Goal: Obtain resource: Download file/media

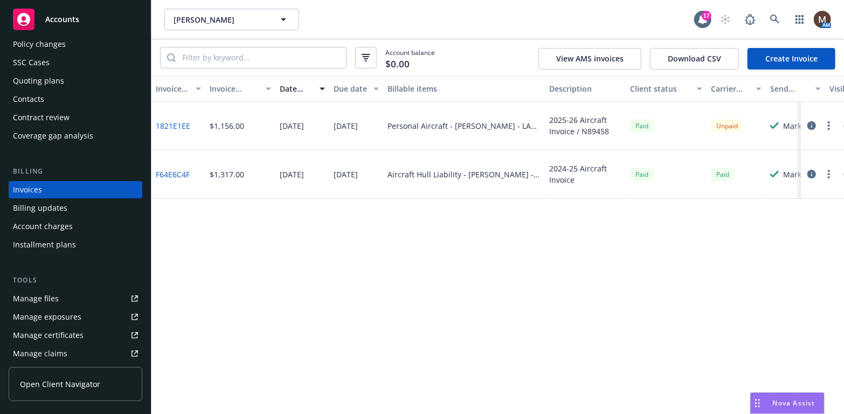
scroll to position [86, 0]
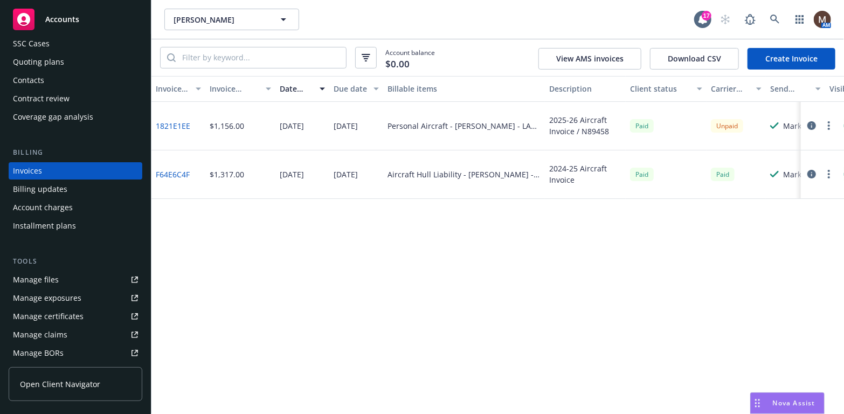
click at [55, 277] on div "Manage files" at bounding box center [36, 279] width 46 height 17
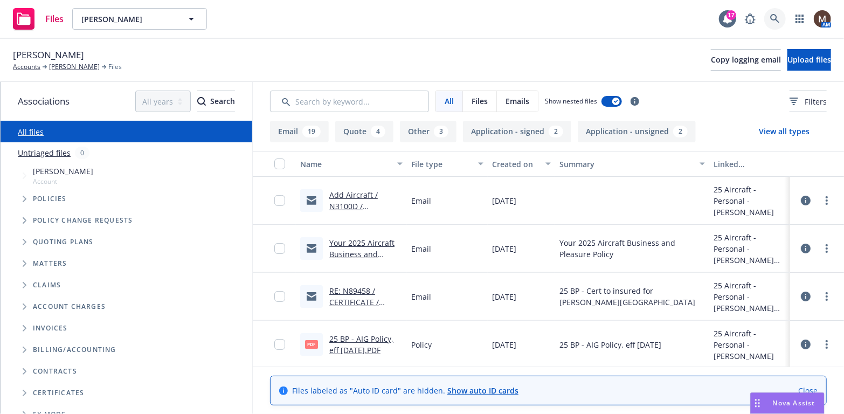
click at [775, 16] on icon at bounding box center [775, 19] width 10 height 10
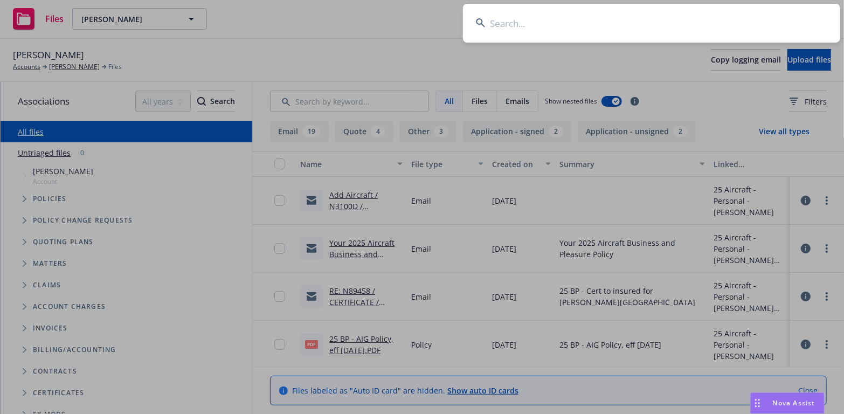
click at [502, 24] on input at bounding box center [651, 23] width 377 height 39
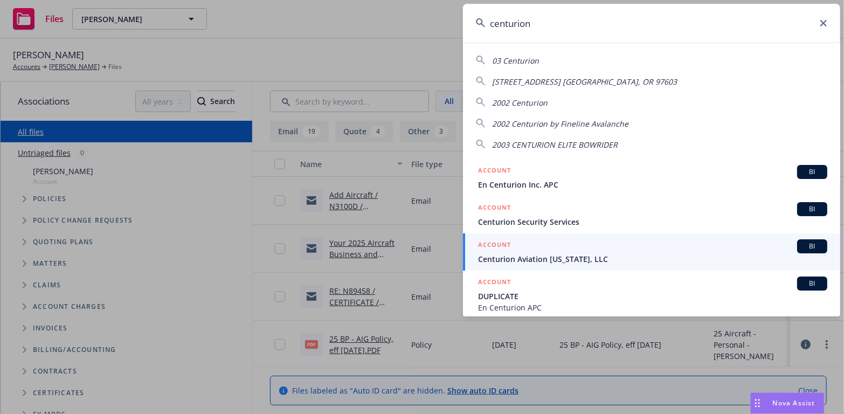
scroll to position [54, 0]
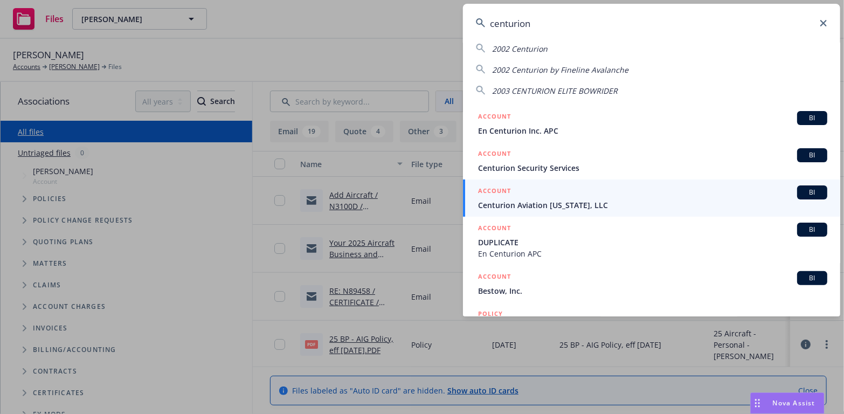
type input "centurion"
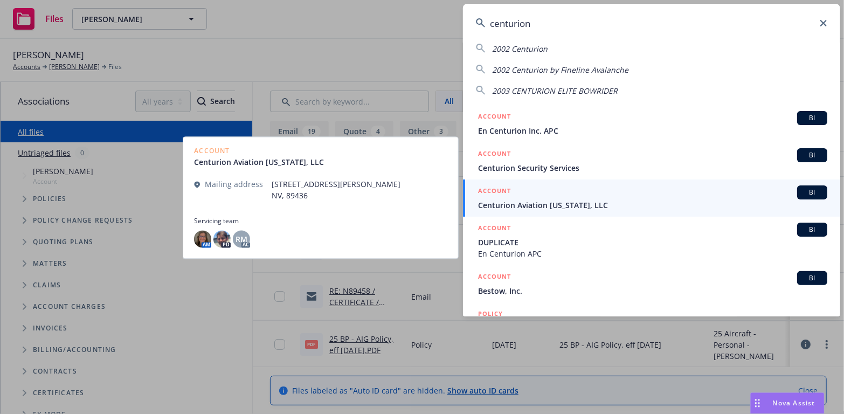
click at [499, 204] on span "Centurion Aviation Nevada, LLC" at bounding box center [652, 204] width 349 height 11
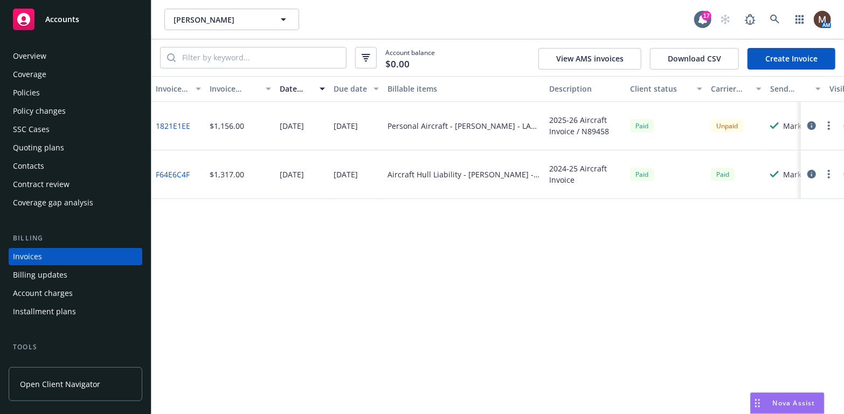
scroll to position [86, 0]
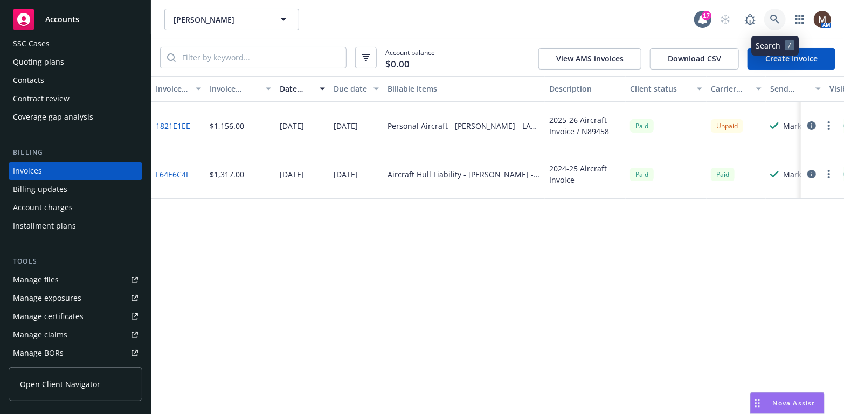
click at [775, 18] on icon at bounding box center [775, 20] width 10 height 10
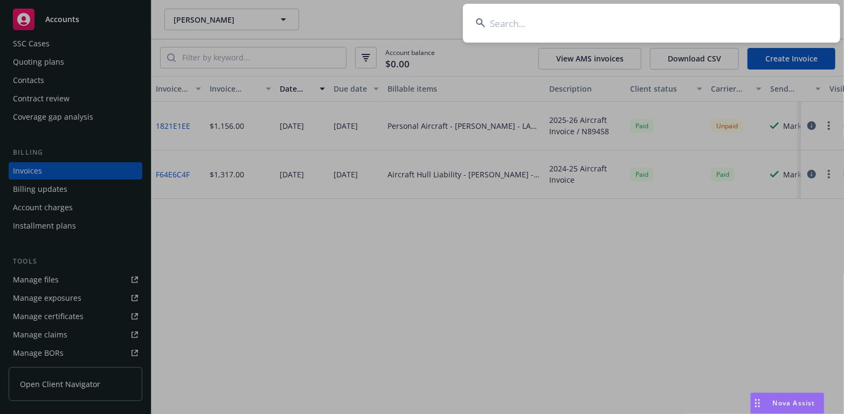
click at [504, 20] on input at bounding box center [651, 23] width 377 height 39
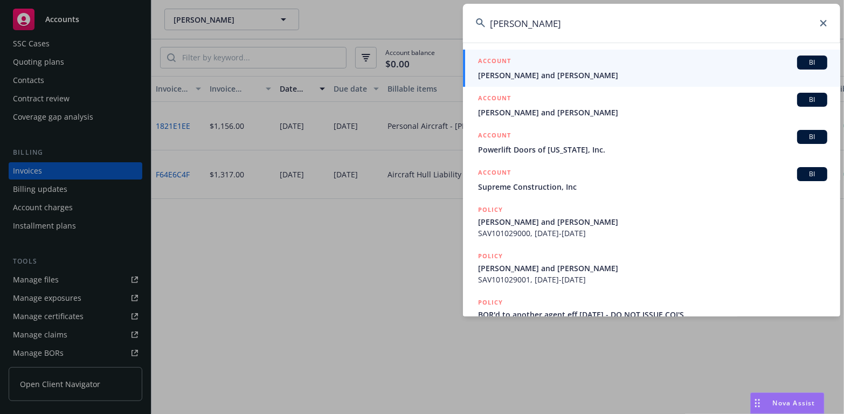
type input "scott wright"
click at [497, 74] on span "[PERSON_NAME] and [PERSON_NAME]" at bounding box center [652, 75] width 349 height 11
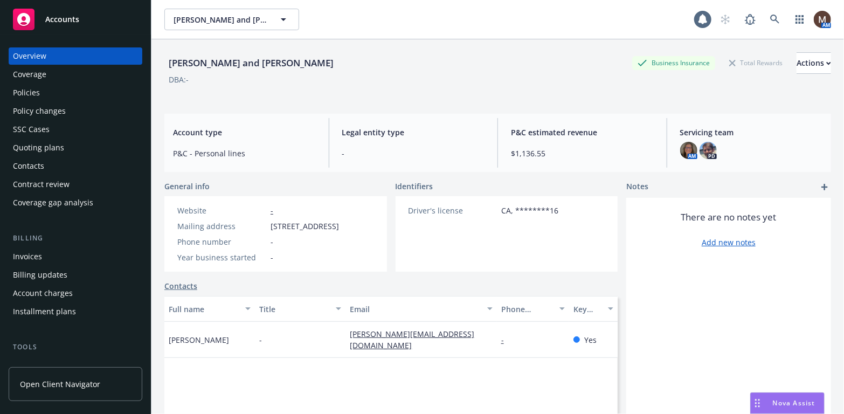
click at [22, 87] on div "Policies" at bounding box center [26, 92] width 27 height 17
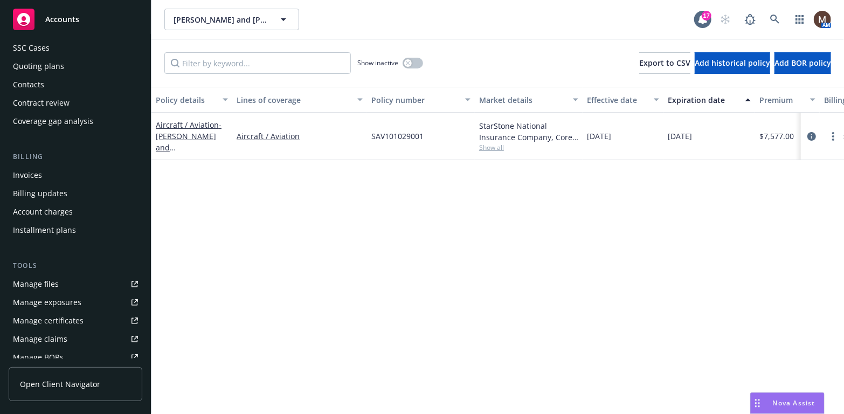
scroll to position [108, 0]
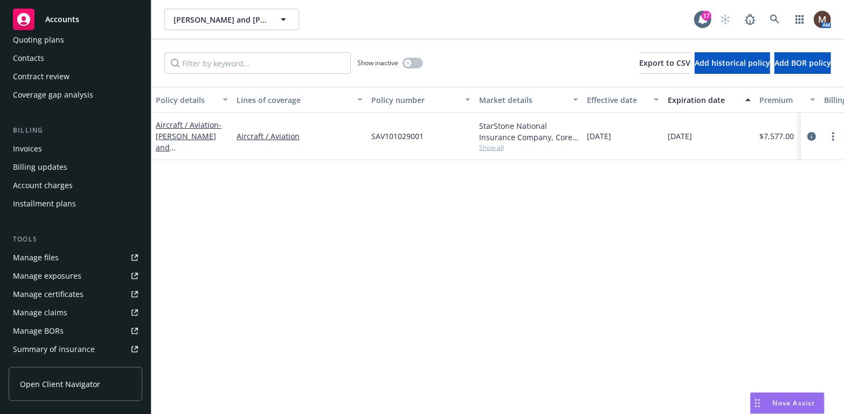
click at [46, 257] on div "Manage files" at bounding box center [36, 257] width 46 height 17
click at [57, 253] on link "Manage files" at bounding box center [76, 257] width 134 height 17
click at [773, 16] on icon at bounding box center [775, 20] width 10 height 10
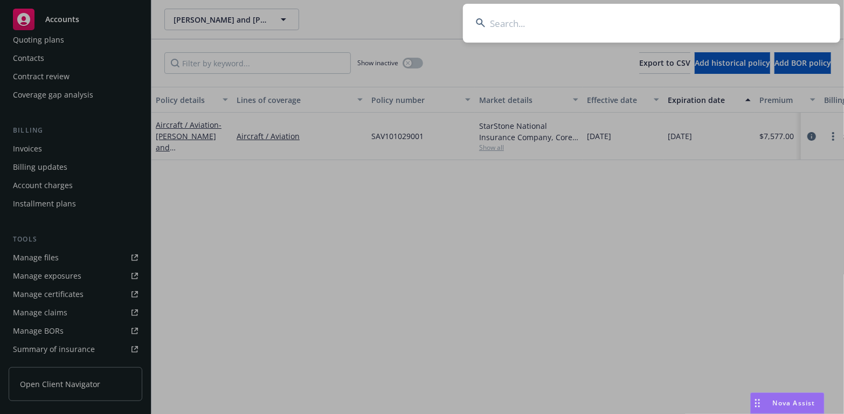
click at [508, 21] on input at bounding box center [651, 23] width 377 height 39
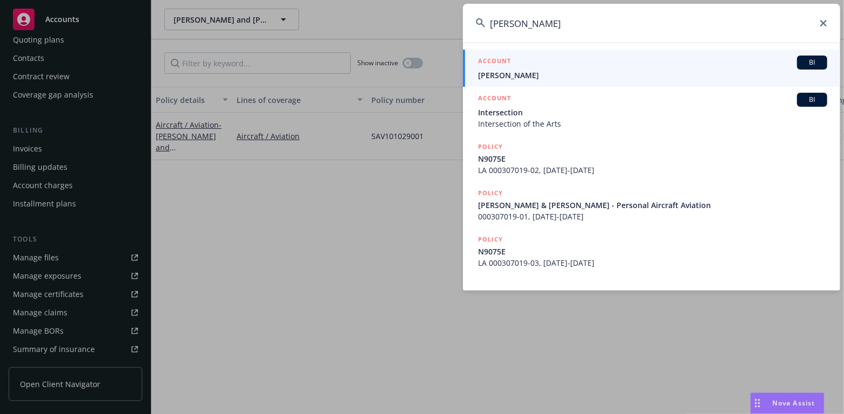
type input "cliff talley"
click at [516, 71] on span "Clifford Talley" at bounding box center [652, 75] width 349 height 11
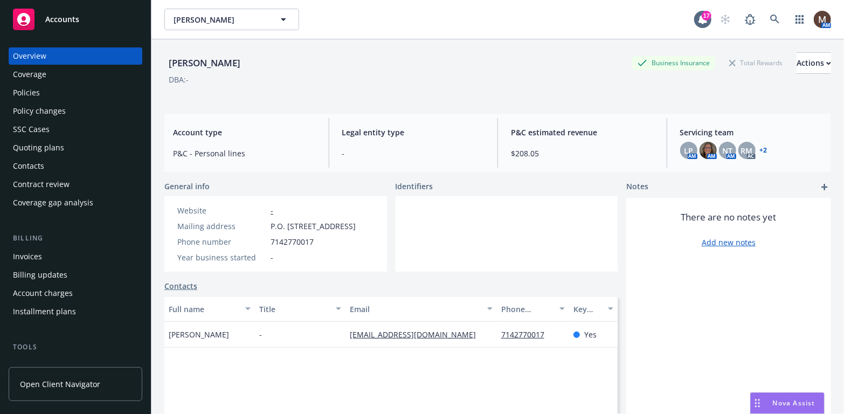
click at [38, 89] on div "Policies" at bounding box center [26, 92] width 27 height 17
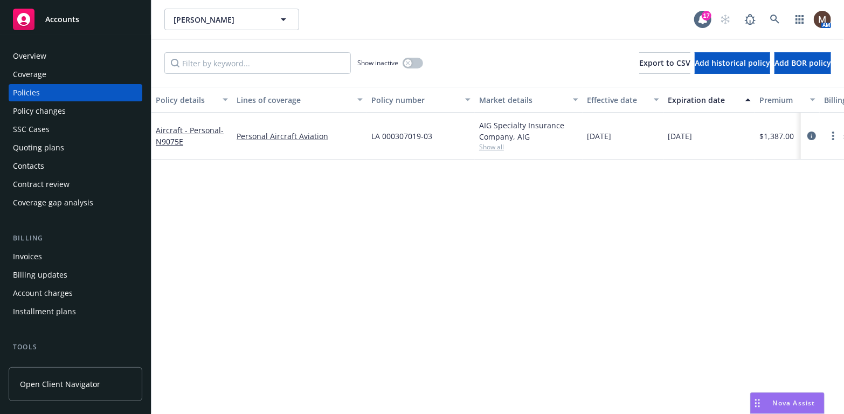
click at [33, 254] on div "Invoices" at bounding box center [27, 256] width 29 height 17
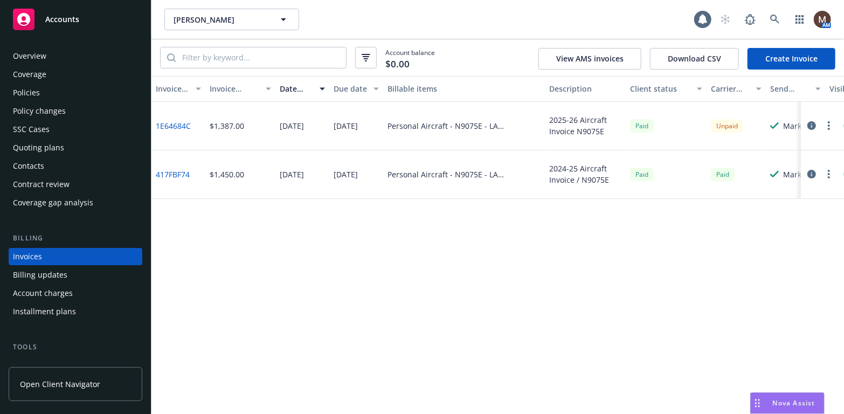
scroll to position [32, 0]
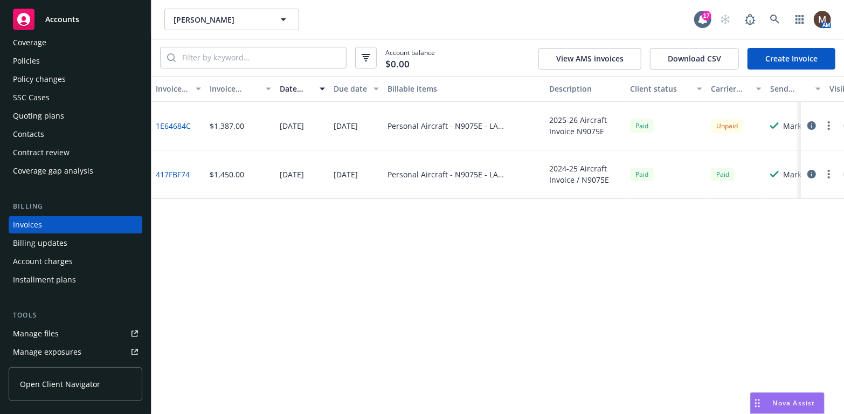
click at [172, 127] on link "1E64684C" at bounding box center [173, 125] width 35 height 11
click at [177, 123] on link "1E64684C" at bounding box center [173, 125] width 35 height 11
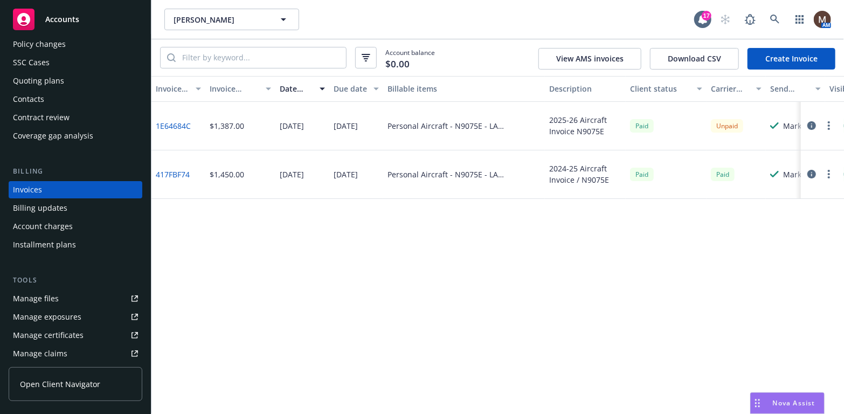
scroll to position [86, 0]
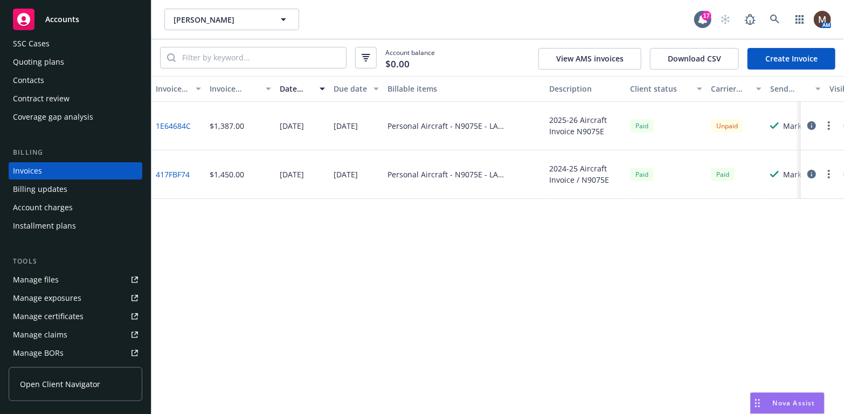
click at [32, 278] on div "Manage files" at bounding box center [36, 279] width 46 height 17
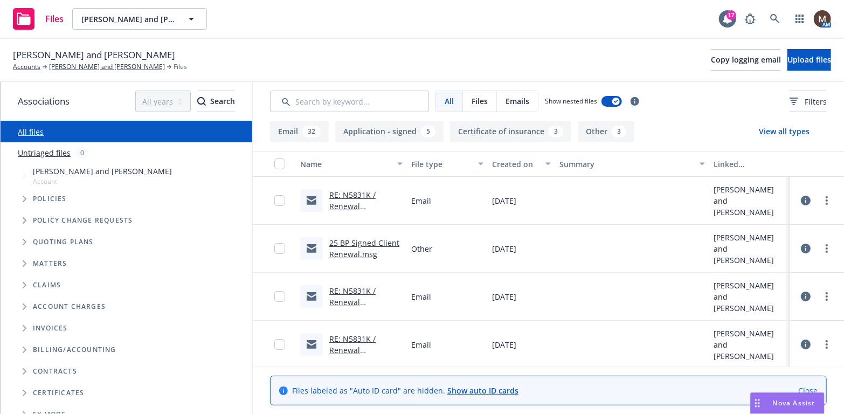
click at [351, 199] on link "RE: N5831K / Renewal Application / Scott Wright and Mark Wright" at bounding box center [359, 223] width 60 height 67
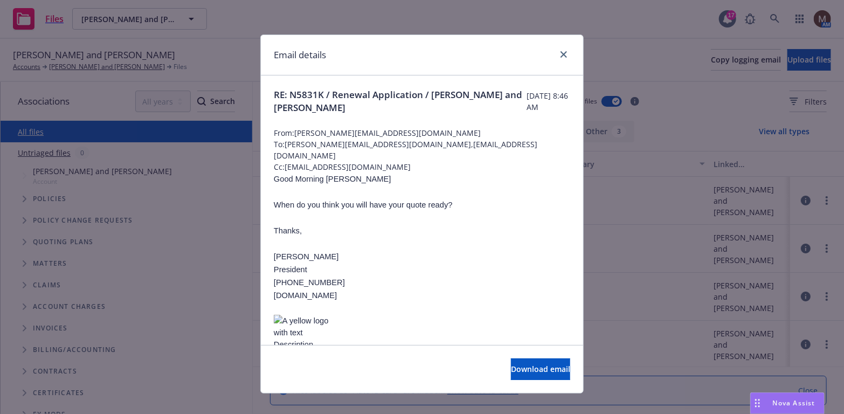
click at [349, 211] on p at bounding box center [422, 217] width 297 height 13
drag, startPoint x: 557, startPoint y: 53, endPoint x: 550, endPoint y: 63, distance: 11.5
click at [561, 53] on icon "close" at bounding box center [564, 54] width 6 height 6
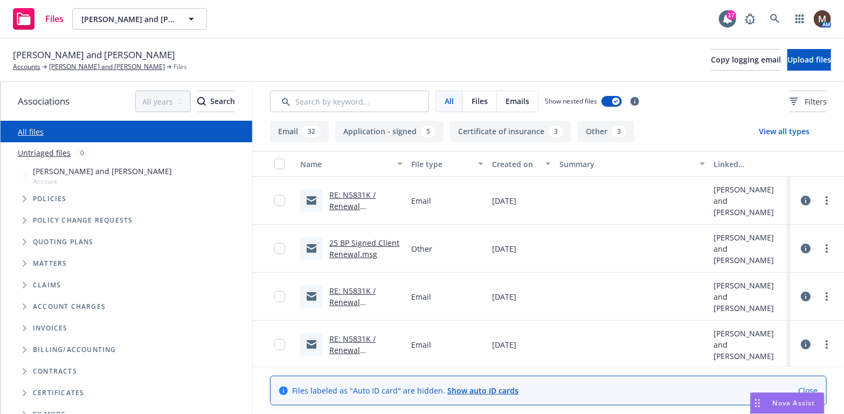
click at [353, 243] on link "25 BP Signed Client Renewal.msg" at bounding box center [364, 249] width 70 height 22
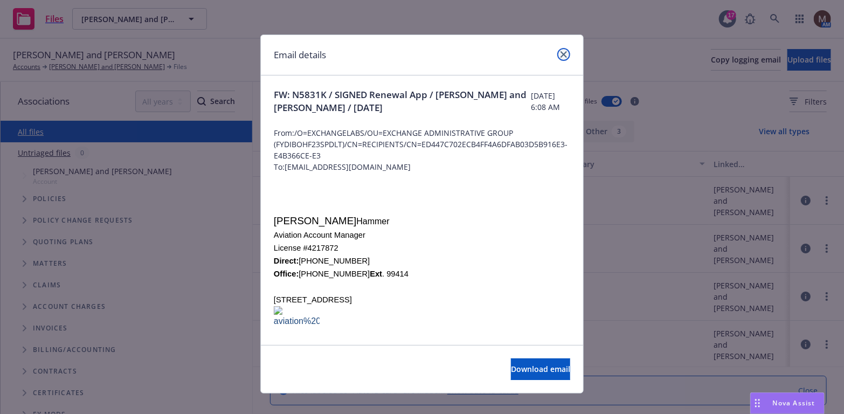
click at [561, 51] on icon "close" at bounding box center [564, 54] width 6 height 6
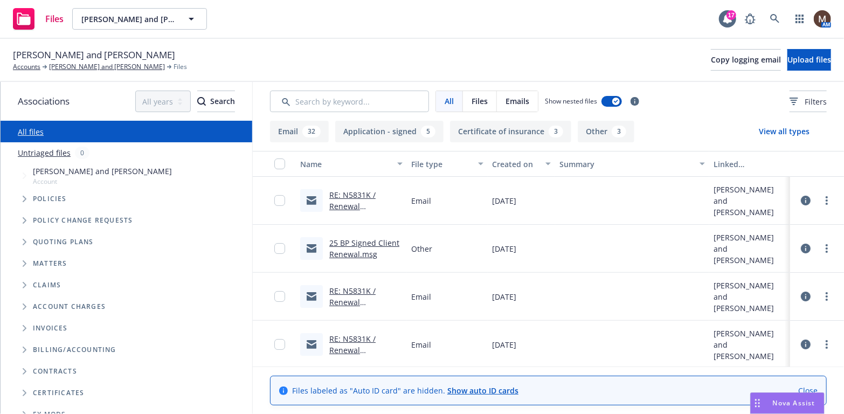
click at [377, 200] on div "RE: N5831K / Renewal Application / [PERSON_NAME] and [PERSON_NAME]" at bounding box center [365, 200] width 73 height 23
click at [821, 197] on link "more" at bounding box center [827, 200] width 13 height 13
click at [757, 219] on link "Archive" at bounding box center [771, 223] width 107 height 22
click at [104, 64] on link "[PERSON_NAME] and [PERSON_NAME]" at bounding box center [107, 67] width 116 height 10
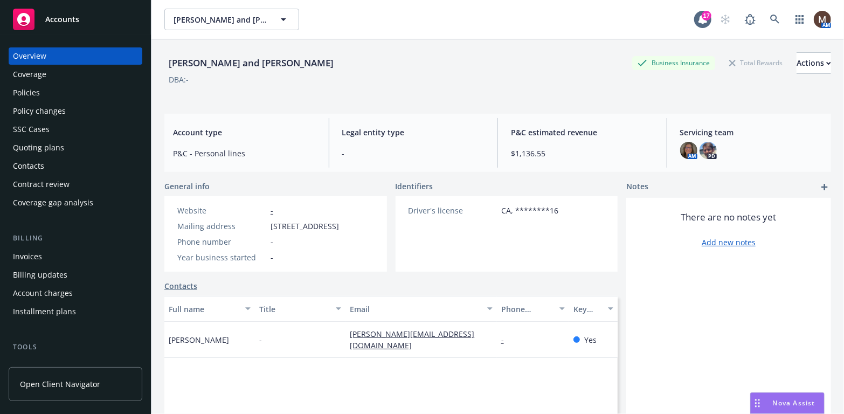
click at [37, 93] on div "Policies" at bounding box center [26, 92] width 27 height 17
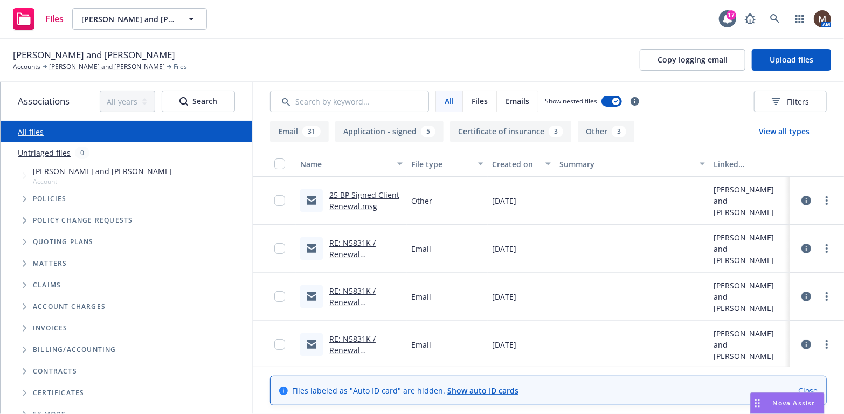
drag, startPoint x: 106, startPoint y: 64, endPoint x: 113, endPoint y: 72, distance: 11.1
click at [106, 64] on link "[PERSON_NAME] and [PERSON_NAME]" at bounding box center [107, 67] width 116 height 10
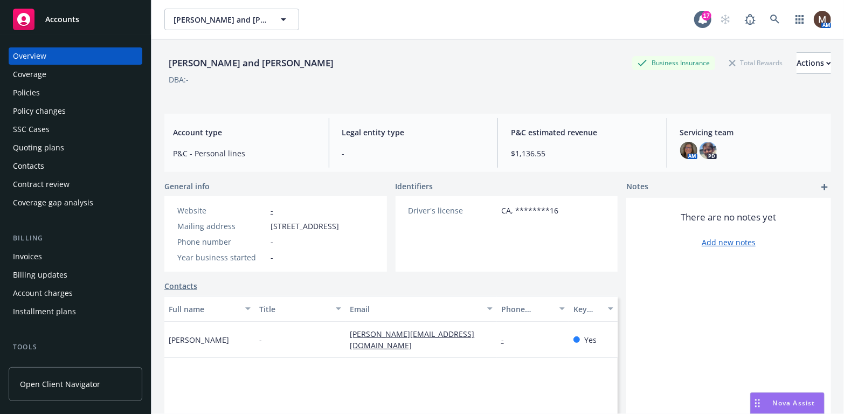
click at [31, 92] on div "Policies" at bounding box center [26, 92] width 27 height 17
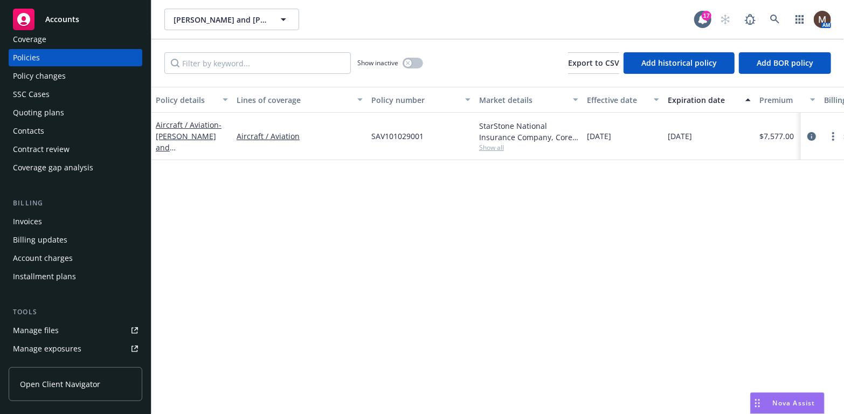
scroll to position [54, 0]
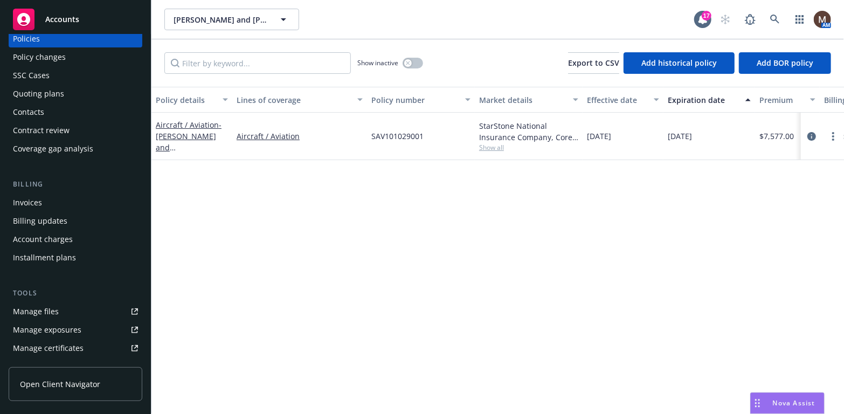
click at [68, 309] on link "Manage files" at bounding box center [76, 311] width 134 height 17
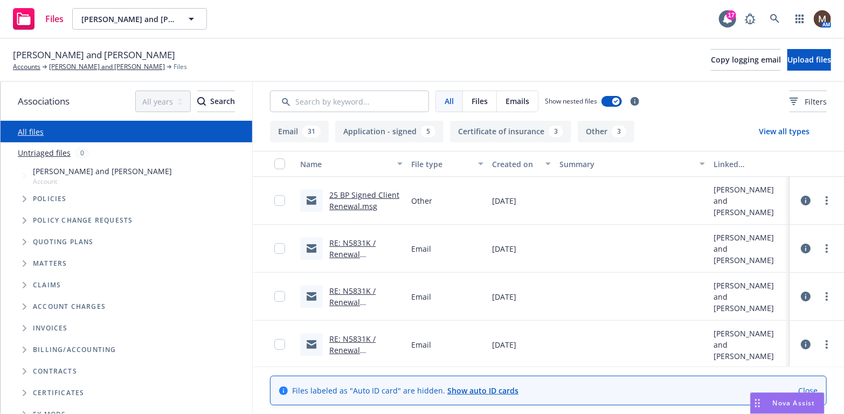
click at [380, 197] on link "25 BP Signed Client Renewal.msg" at bounding box center [364, 201] width 70 height 22
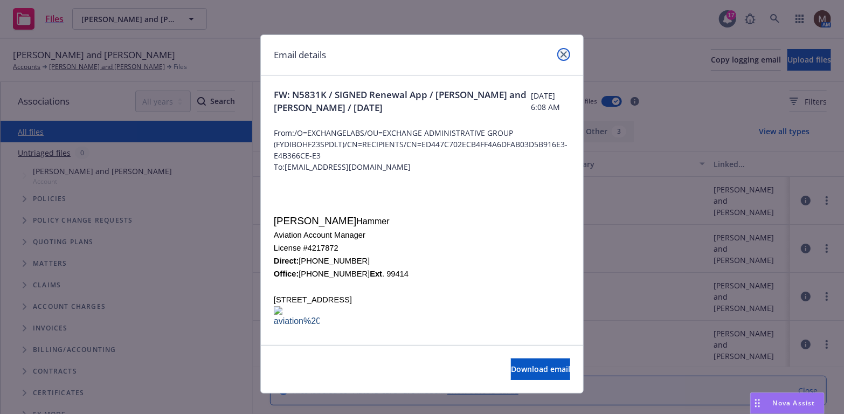
click at [557, 55] on link "close" at bounding box center [563, 54] width 13 height 13
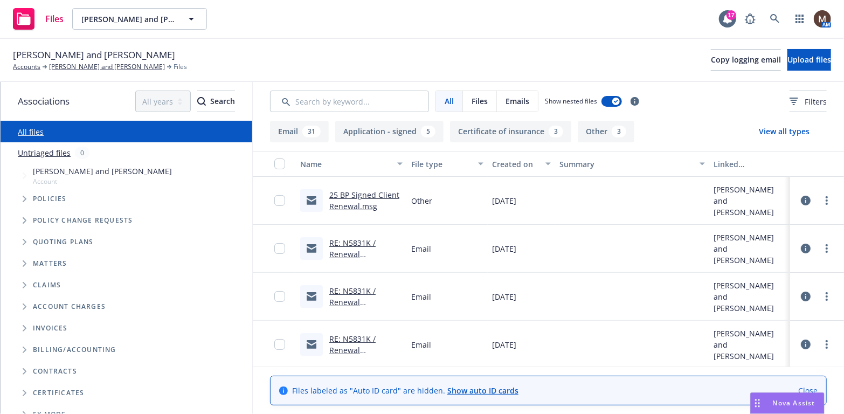
click at [373, 253] on link "RE: N5831K / Renewal Application / Scott Wright and Mark Wright" at bounding box center [359, 271] width 60 height 67
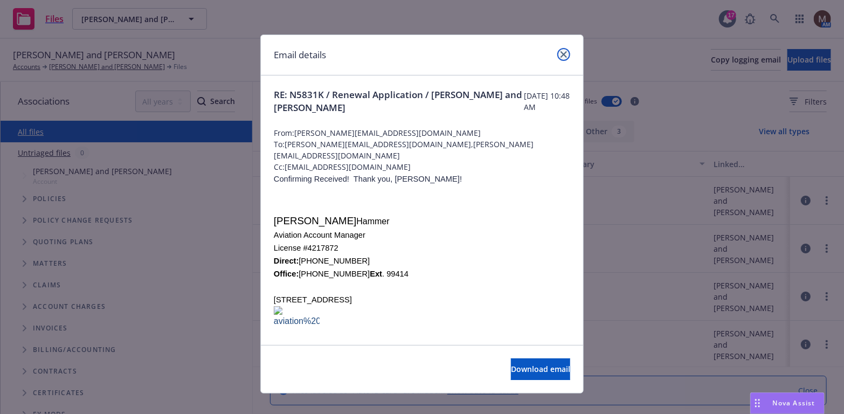
click at [561, 54] on icon "close" at bounding box center [564, 54] width 6 height 6
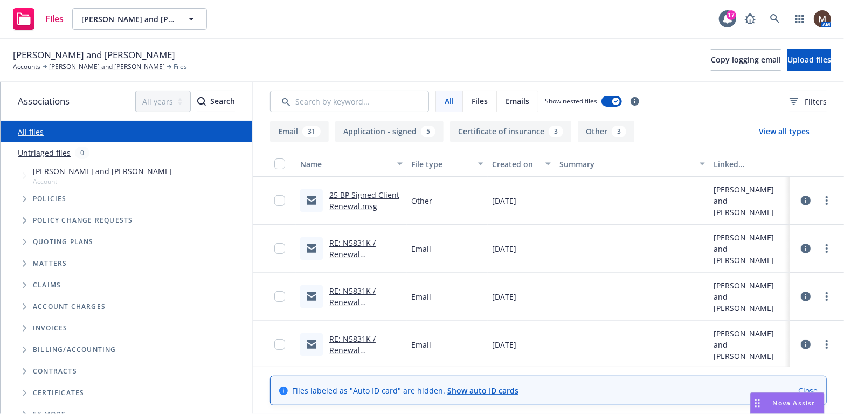
click at [363, 302] on link "RE: N5831K / Renewal Application / Scott Wright and Mark Wright" at bounding box center [359, 319] width 60 height 67
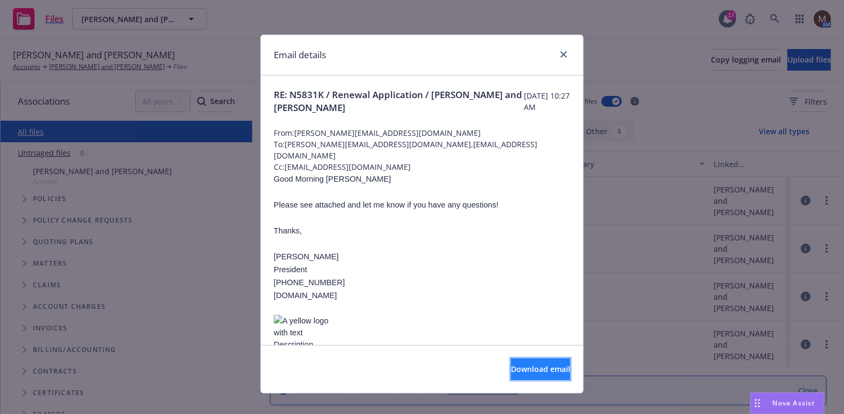
click at [511, 362] on button "Download email" at bounding box center [540, 370] width 59 height 22
click at [561, 51] on icon "close" at bounding box center [564, 54] width 6 height 6
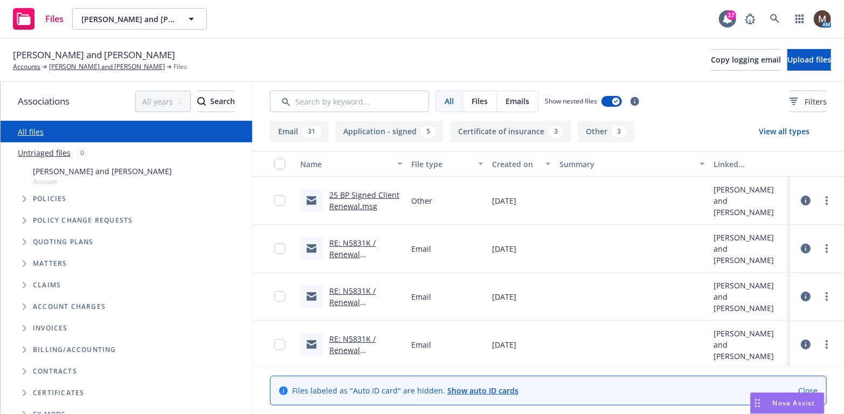
click at [351, 194] on link "25 BP Signed Client Renewal.msg" at bounding box center [364, 201] width 70 height 22
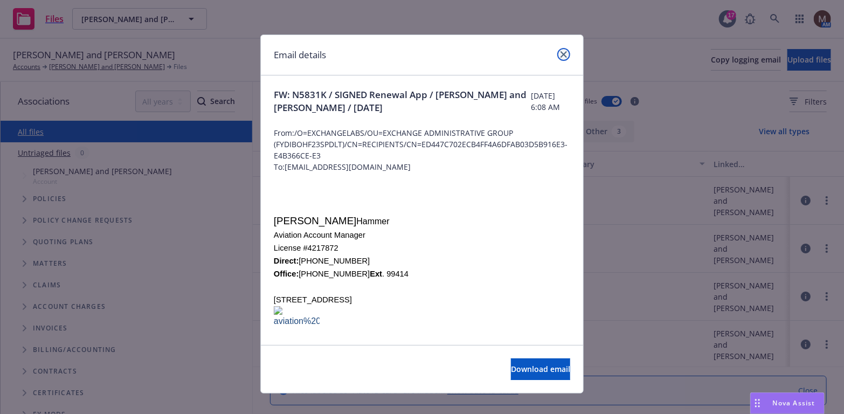
click at [560, 50] on link "close" at bounding box center [563, 54] width 13 height 13
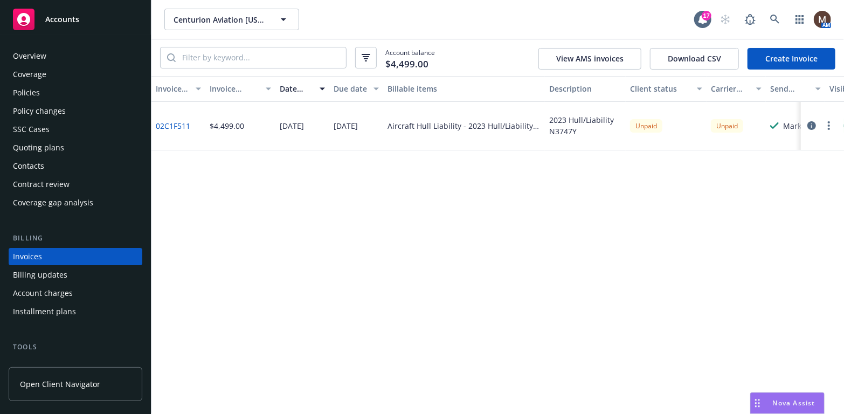
scroll to position [32, 0]
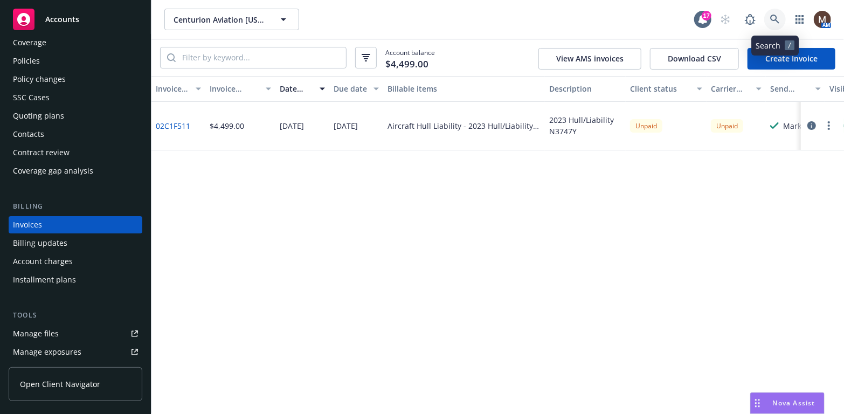
click at [772, 16] on icon at bounding box center [774, 19] width 9 height 9
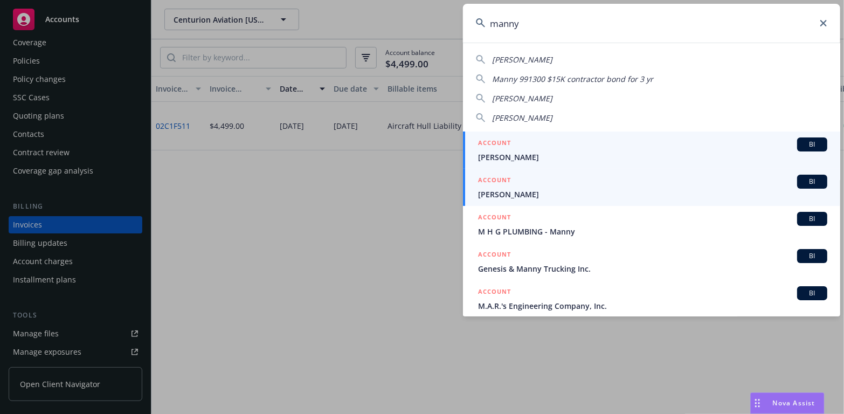
type input "manny"
click at [514, 194] on span "[PERSON_NAME]" at bounding box center [652, 194] width 349 height 11
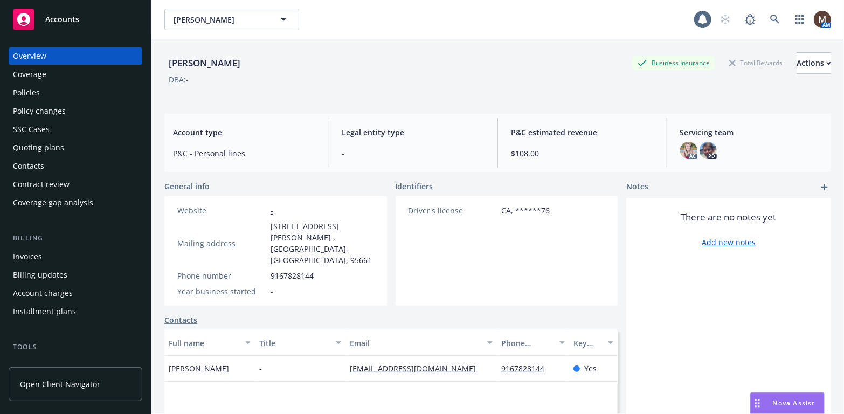
click at [40, 251] on div "Invoices" at bounding box center [27, 256] width 29 height 17
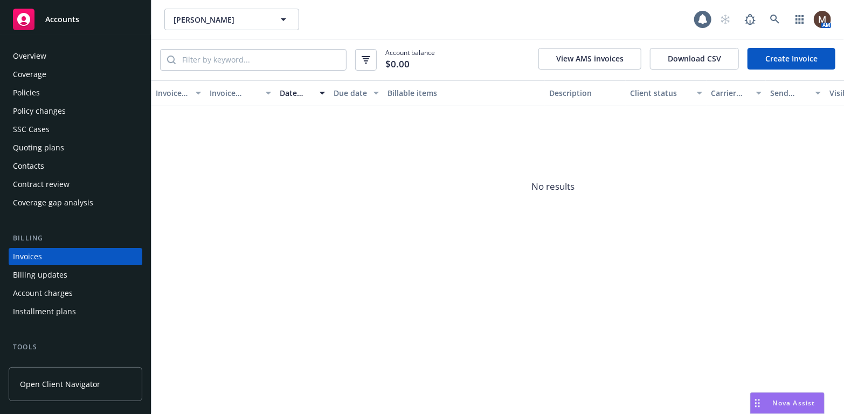
scroll to position [32, 0]
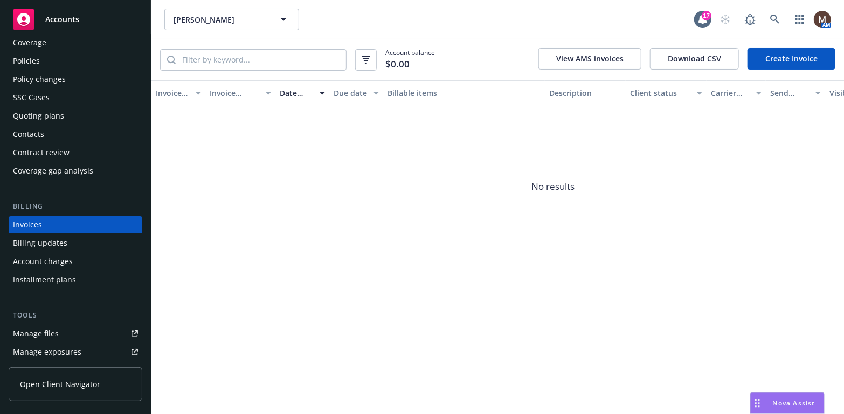
click at [39, 58] on div "Policies" at bounding box center [75, 60] width 125 height 17
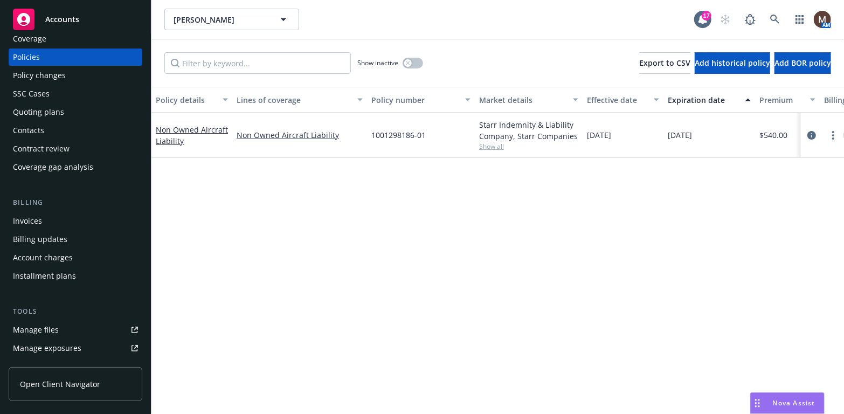
scroll to position [54, 0]
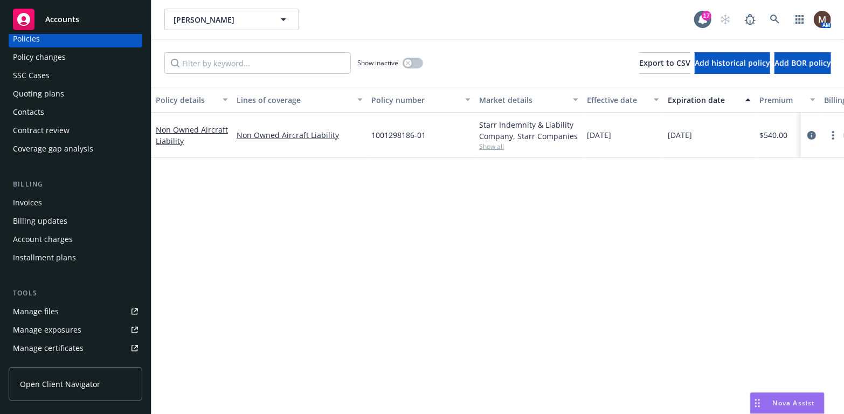
click at [57, 311] on link "Manage files" at bounding box center [76, 311] width 134 height 17
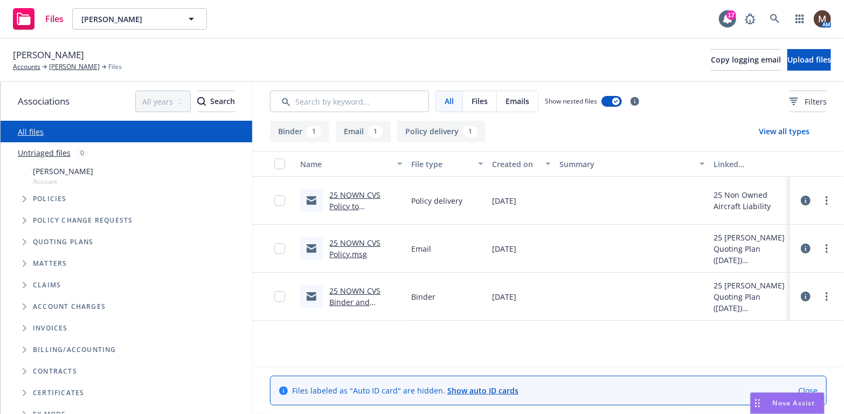
click at [368, 300] on link "25 NOWN CVS Binder and [PERSON_NAME].msg" at bounding box center [365, 308] width 73 height 44
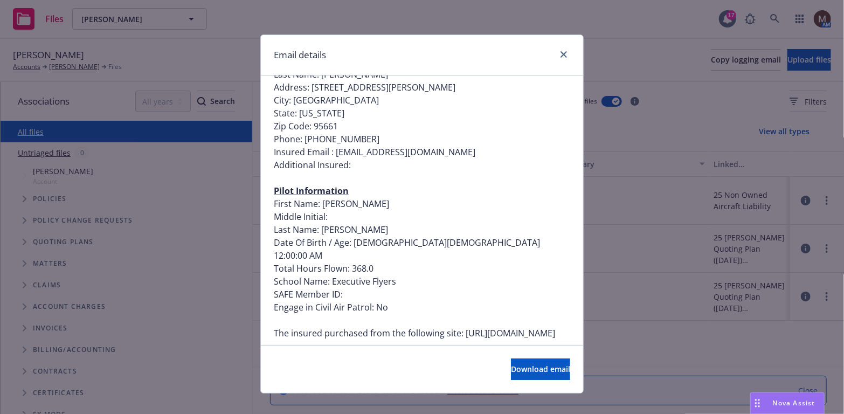
scroll to position [377, 0]
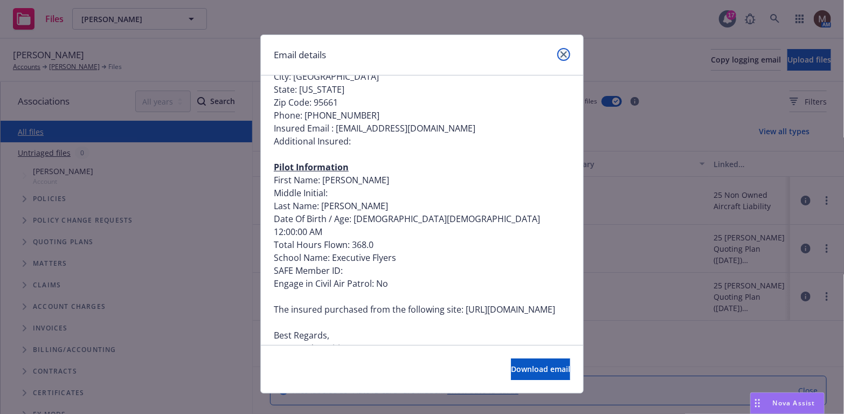
click at [560, 50] on link "close" at bounding box center [563, 54] width 13 height 13
